Goal: Register for event/course

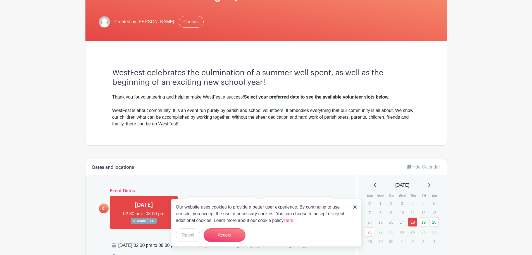
scroll to position [112, 0]
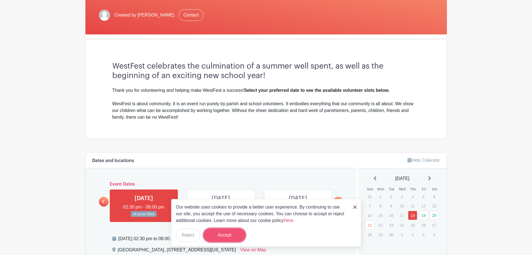
click at [239, 234] on button "Accept" at bounding box center [225, 234] width 42 height 13
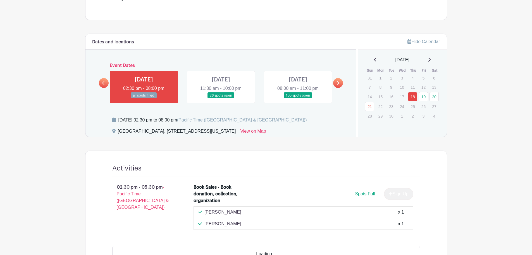
scroll to position [252, 0]
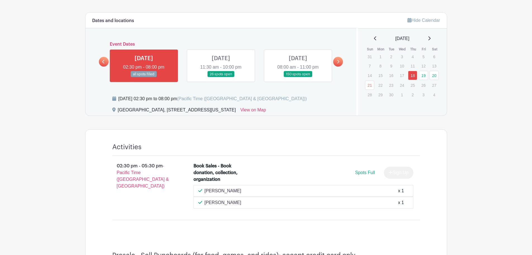
click at [221, 77] on link at bounding box center [221, 77] width 0 height 0
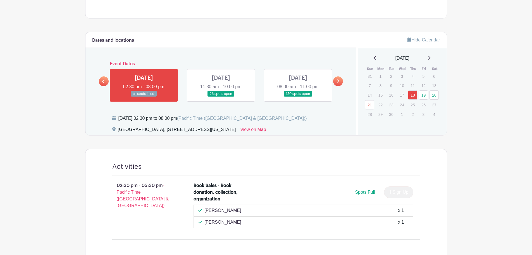
scroll to position [224, 0]
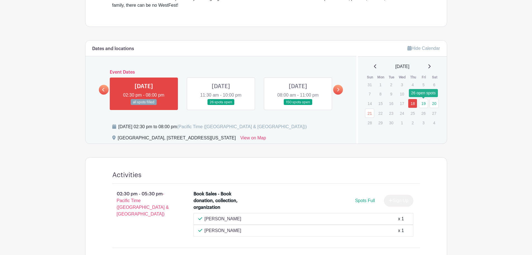
click at [423, 102] on link "19" at bounding box center [423, 103] width 9 height 9
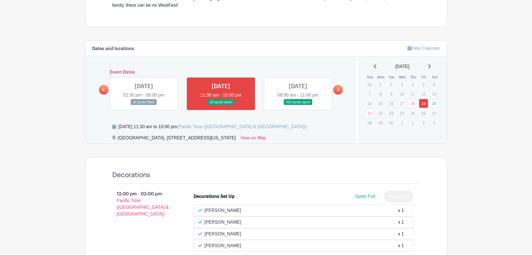
drag, startPoint x: 227, startPoint y: 181, endPoint x: 146, endPoint y: 132, distance: 94.3
click at [146, 132] on div "Friday, September 19, 2025 at 11:30 am to 10:00 pm (Pacific Time (US & Canada))" at bounding box center [231, 128] width 238 height 11
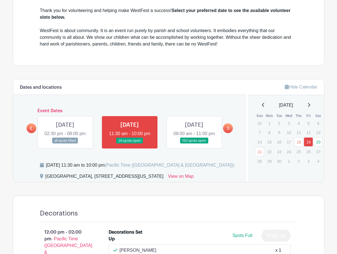
scroll to position [196, 0]
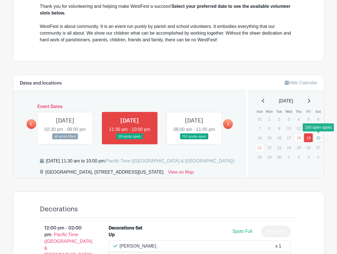
click at [320, 136] on link "20" at bounding box center [318, 137] width 9 height 9
click at [320, 140] on link "20" at bounding box center [318, 137] width 9 height 9
click at [194, 140] on link at bounding box center [194, 140] width 0 height 0
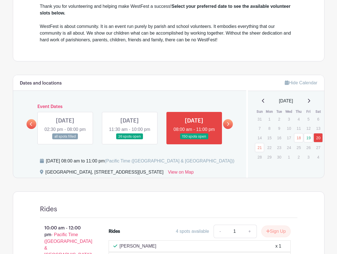
click at [194, 140] on link at bounding box center [194, 140] width 0 height 0
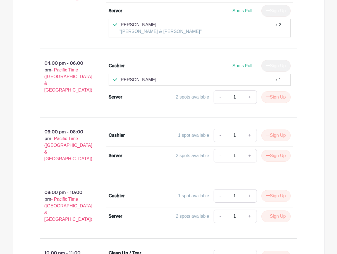
scroll to position [4845, 0]
drag, startPoint x: 139, startPoint y: 43, endPoint x: 48, endPoint y: 46, distance: 91.4
click at [48, 57] on div "04:00 pm - 06:00 pm - Pacific Time (US & Canada)" at bounding box center [65, 82] width 69 height 51
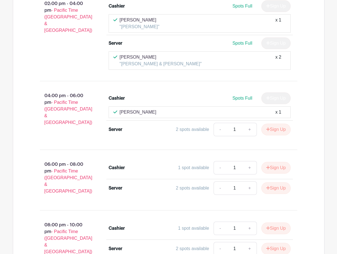
scroll to position [4817, 0]
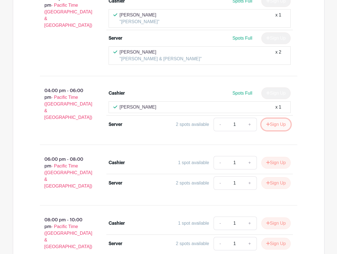
click at [283, 119] on button "Sign Up" at bounding box center [276, 125] width 29 height 12
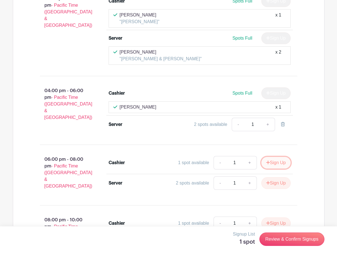
click at [271, 157] on button "Sign Up" at bounding box center [276, 163] width 29 height 12
click at [281, 218] on button "Sign Up" at bounding box center [276, 224] width 29 height 12
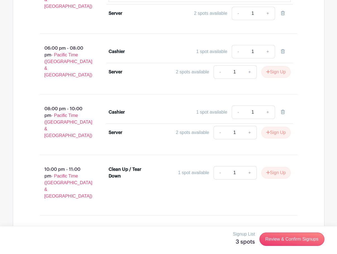
scroll to position [4929, 0]
click at [279, 167] on button "Sign Up" at bounding box center [276, 173] width 29 height 12
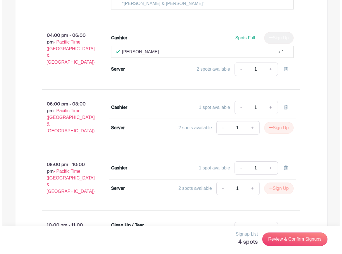
scroll to position [4873, 0]
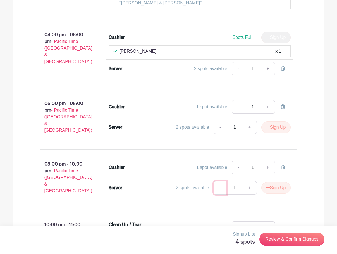
click at [218, 181] on link "-" at bounding box center [220, 187] width 13 height 13
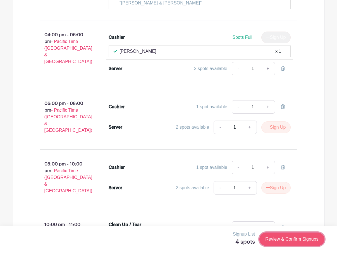
click at [301, 238] on link "Review & Confirm Signups" at bounding box center [292, 239] width 65 height 13
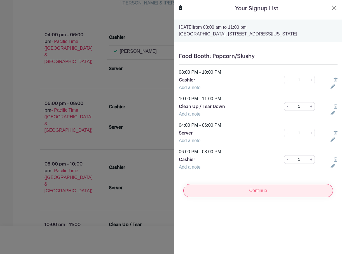
click at [264, 190] on input "Continue" at bounding box center [258, 190] width 150 height 13
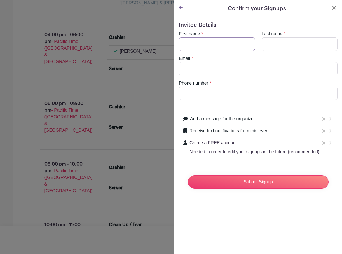
click at [218, 47] on input "First name" at bounding box center [217, 43] width 76 height 13
type input "Doug"
type input "Rodermund"
type input "drodermund@gmail.com"
type input "8014044249"
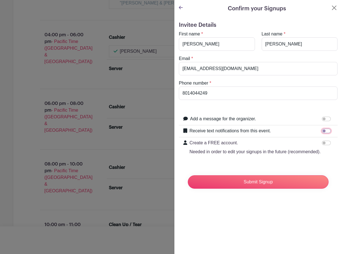
click at [323, 131] on input "Receive text notifications from this event." at bounding box center [325, 131] width 9 height 4
checkbox input "true"
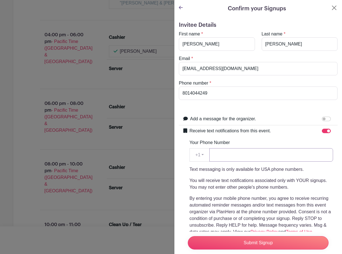
click at [215, 150] on input "Your Phone Number" at bounding box center [271, 154] width 124 height 13
type input "8014044249"
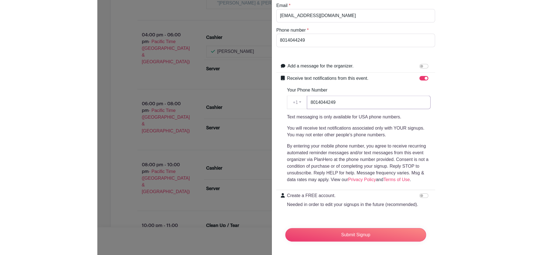
scroll to position [64, 0]
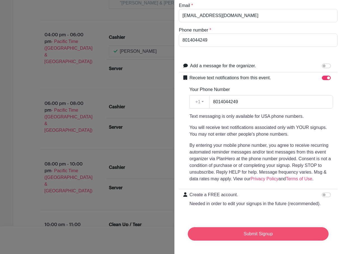
click at [258, 227] on input "Submit Signup" at bounding box center [258, 233] width 141 height 13
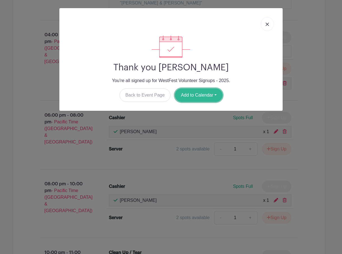
click at [196, 91] on button "Add to Calendar" at bounding box center [199, 95] width 48 height 13
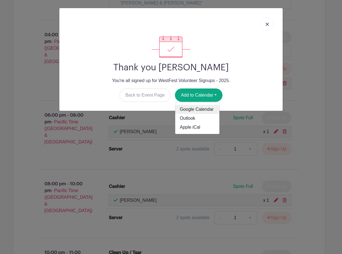
click at [204, 109] on link "Google Calendar" at bounding box center [197, 109] width 44 height 9
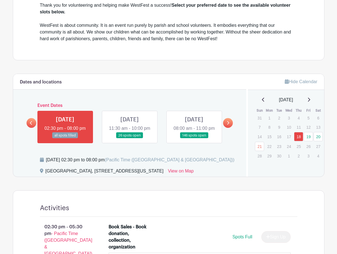
scroll to position [224, 0]
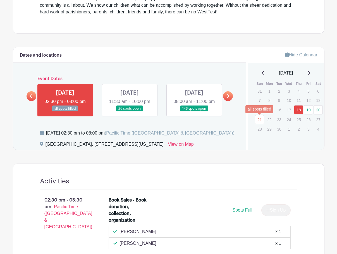
click at [259, 118] on link "21" at bounding box center [259, 119] width 9 height 9
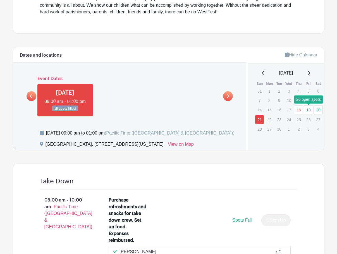
click at [308, 109] on link "19" at bounding box center [308, 109] width 9 height 9
click at [311, 111] on link "19" at bounding box center [308, 109] width 9 height 9
click at [33, 101] on link at bounding box center [32, 96] width 10 height 10
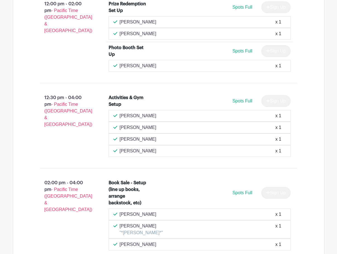
scroll to position [866, 0]
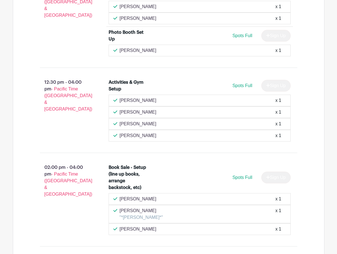
drag, startPoint x: 261, startPoint y: 197, endPoint x: 39, endPoint y: 142, distance: 229.0
click at [39, 142] on div "12:30 pm - 04:00 pm - Pacific Time (US & Canada)" at bounding box center [65, 110] width 69 height 67
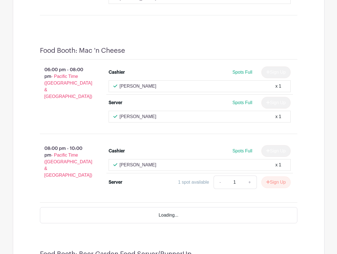
scroll to position [2012, 0]
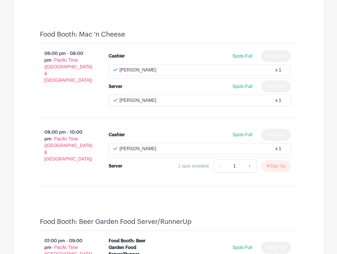
drag, startPoint x: 39, startPoint y: 144, endPoint x: 26, endPoint y: 143, distance: 13.2
click at [27, 143] on div "08:00 pm - 10:00 pm - Pacific Time (US & Canada) Cashier Spots Full Sign Up Cur…" at bounding box center [169, 152] width 284 height 60
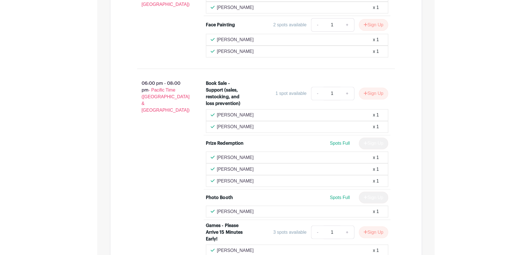
scroll to position [1244, 0]
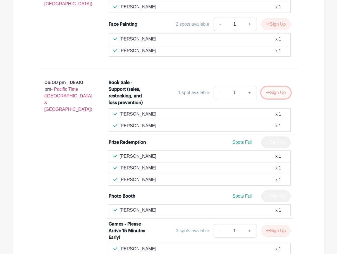
click at [277, 99] on button "Sign Up" at bounding box center [276, 93] width 29 height 12
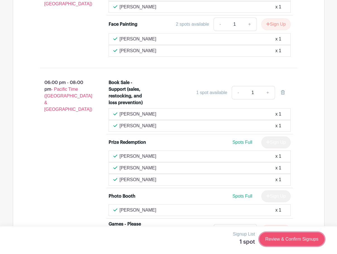
click at [297, 239] on link "Review & Confirm Signups" at bounding box center [292, 239] width 65 height 13
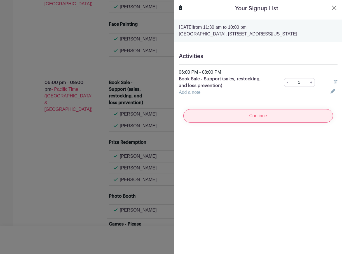
click at [254, 120] on input "Continue" at bounding box center [258, 115] width 150 height 13
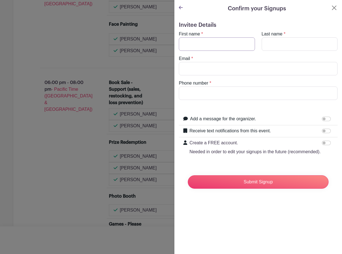
click at [237, 42] on input "First name" at bounding box center [217, 43] width 76 height 13
type input "Sarah"
type input "Rodermund"
type input "sarah.rodermund@gmail.com"
type input "6177210272"
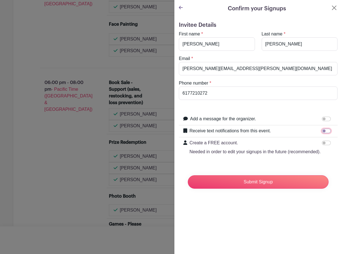
click at [324, 130] on input "Receive text notifications from this event." at bounding box center [325, 131] width 9 height 4
checkbox input "true"
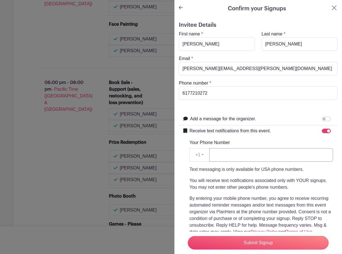
click at [240, 151] on input "Your Phone Number" at bounding box center [271, 154] width 124 height 13
type input "6177210272"
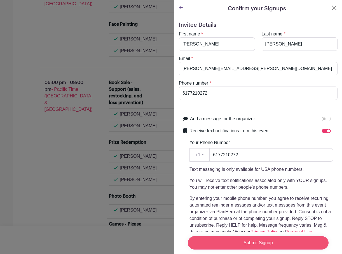
click at [248, 239] on input "Submit Signup" at bounding box center [258, 242] width 141 height 13
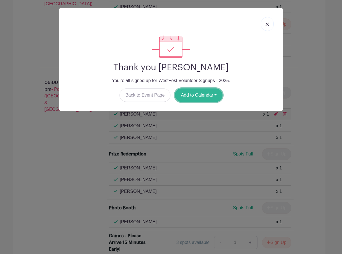
click at [203, 93] on button "Add to Calendar" at bounding box center [199, 95] width 48 height 13
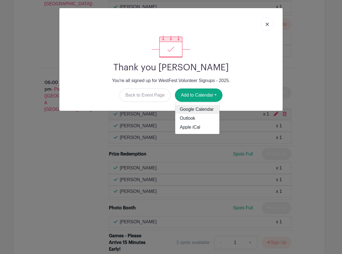
click at [205, 108] on link "Google Calendar" at bounding box center [197, 109] width 44 height 9
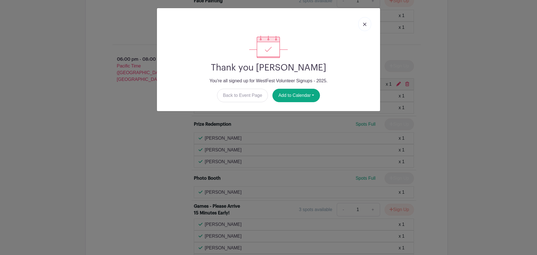
click at [337, 25] on link at bounding box center [364, 24] width 13 height 14
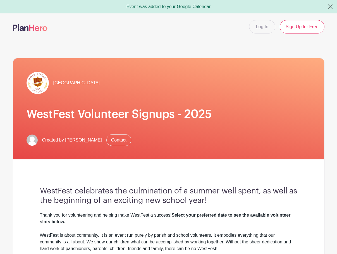
click at [183, 191] on h3 "WestFest celebrates the culmination of a summer well spent, as well as the begi…" at bounding box center [169, 196] width 258 height 19
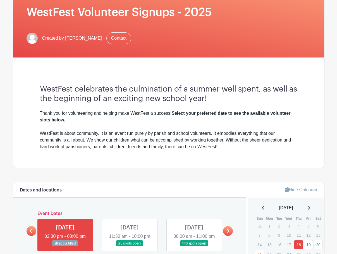
scroll to position [84, 0]
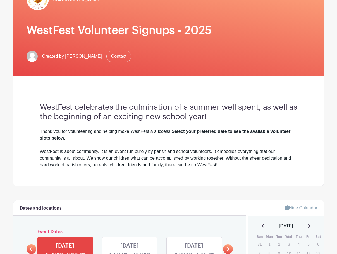
drag, startPoint x: 184, startPoint y: 191, endPoint x: 334, endPoint y: 132, distance: 161.0
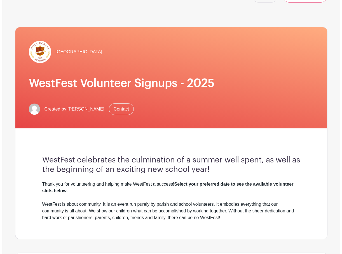
scroll to position [0, 0]
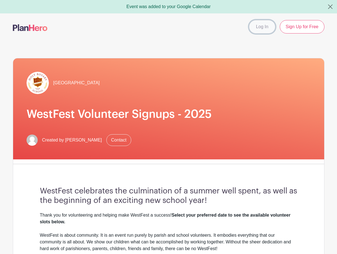
click at [260, 27] on link "Log In" at bounding box center [262, 26] width 26 height 13
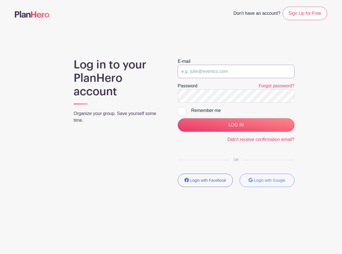
click at [227, 71] on input "email" at bounding box center [235, 71] width 117 height 13
type input "sarah.rodermund@gmail.com"
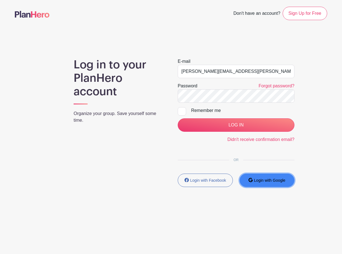
click at [281, 184] on button "Login with Google" at bounding box center [266, 180] width 55 height 13
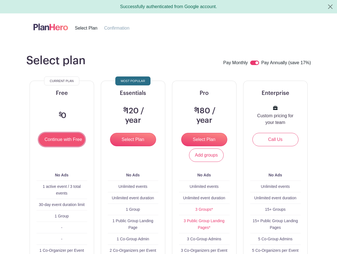
click at [63, 139] on input "Continue with Free" at bounding box center [62, 139] width 46 height 13
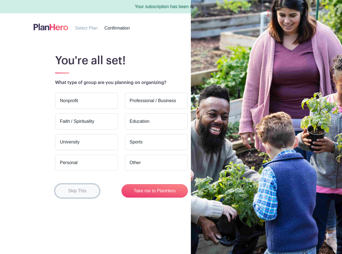
click at [90, 193] on button "Skip This" at bounding box center [77, 190] width 44 height 13
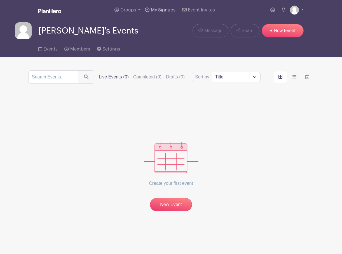
click at [156, 9] on span "My Signups" at bounding box center [163, 10] width 25 height 4
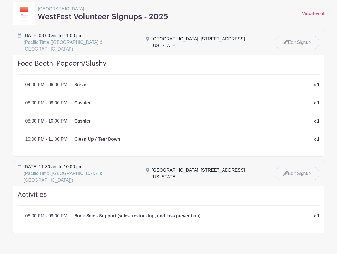
scroll to position [85, 0]
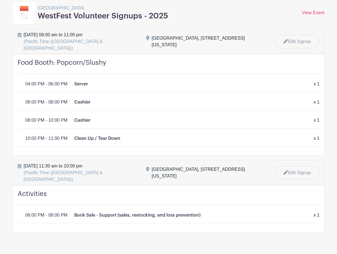
click at [109, 210] on div "06:00 PM - 08:00 PM Book Sale - Support (sales, restocking, and loss prevention…" at bounding box center [172, 214] width 301 height 9
click at [59, 190] on h4 "Activities" at bounding box center [169, 197] width 302 height 15
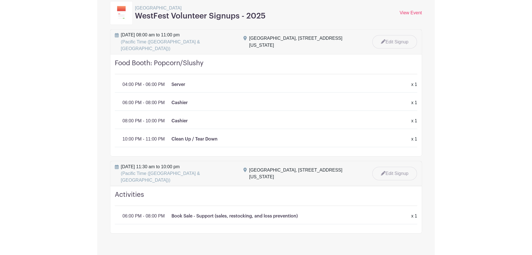
scroll to position [0, 0]
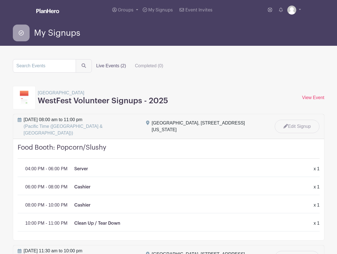
click at [60, 166] on p "04:00 PM - 06:00 PM" at bounding box center [46, 169] width 42 height 7
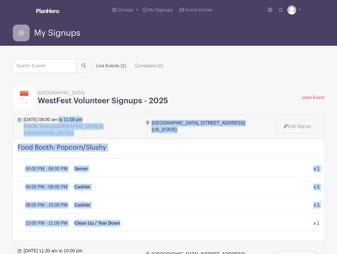
drag, startPoint x: 24, startPoint y: 118, endPoint x: 192, endPoint y: 215, distance: 193.9
click at [192, 215] on div "[DATE] 08:00 am to 11:00 pm (Pacific Time (US & [GEOGRAPHIC_DATA])) [GEOGRAPHIC…" at bounding box center [169, 177] width 312 height 127
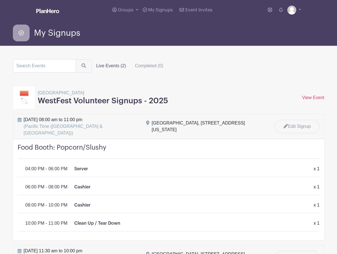
click at [326, 216] on div "Live Events (2) Completed (0) [GEOGRAPHIC_DATA] WestFest Volunteer Signups - 20…" at bounding box center [169, 188] width 319 height 259
drag, startPoint x: 322, startPoint y: 218, endPoint x: 16, endPoint y: 142, distance: 314.4
click at [16, 142] on div "Food Booth: Popcorn/Slushy 04:00 PM - 06:00 PM Server x 1 x 1 06:00 PM - 08:00 …" at bounding box center [168, 189] width 311 height 101
copy div "Food Booth: Popcorn/Slushy 04:00 PM - 06:00 PM Server x 1 x 1 06:00 PM - 08:00 …"
click at [239, 74] on turbo-frame "Live Events (2) Completed (0) [GEOGRAPHIC_DATA] WestFest Volunteer Signups - 20…" at bounding box center [169, 188] width 312 height 259
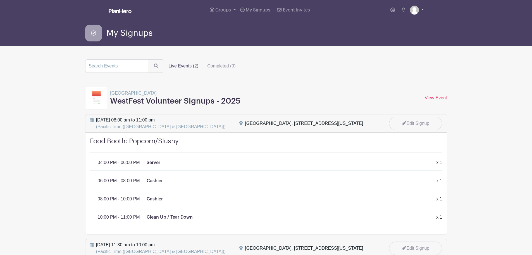
click at [341, 9] on link at bounding box center [417, 10] width 14 height 9
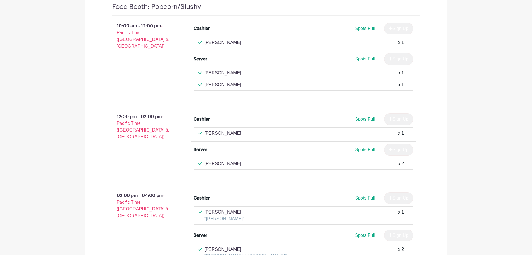
scroll to position [4508, 0]
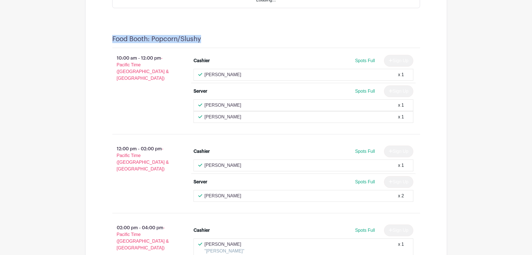
drag, startPoint x: 112, startPoint y: 21, endPoint x: 201, endPoint y: 24, distance: 88.9
click at [201, 35] on h4 "Food Booth: Popcorn/Slushy" at bounding box center [156, 39] width 89 height 8
copy h4 "Food Booth: Popcorn/Slushy"
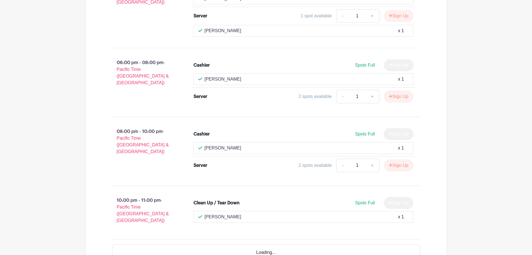
scroll to position [4872, 0]
